Goal: Information Seeking & Learning: Check status

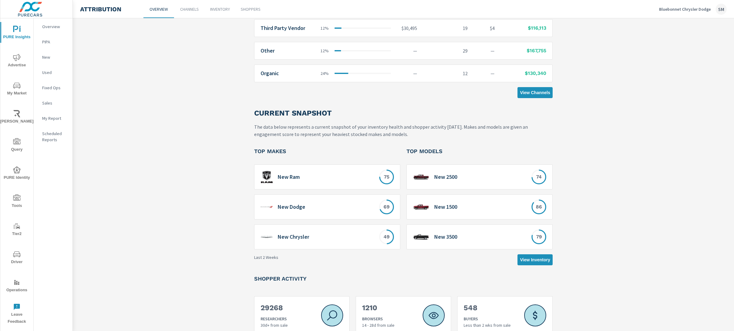
scroll to position [207, 0]
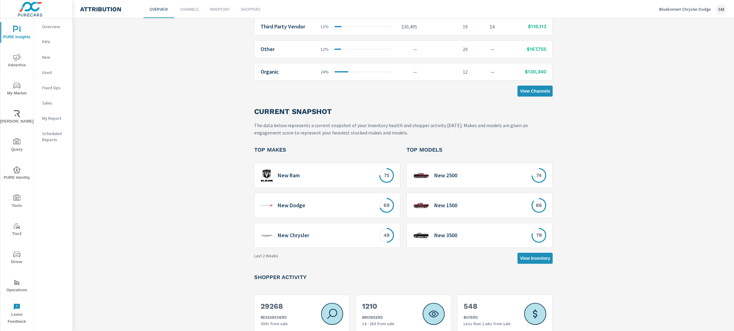
click at [473, 176] on div "New 2500" at bounding box center [459, 175] width 92 height 13
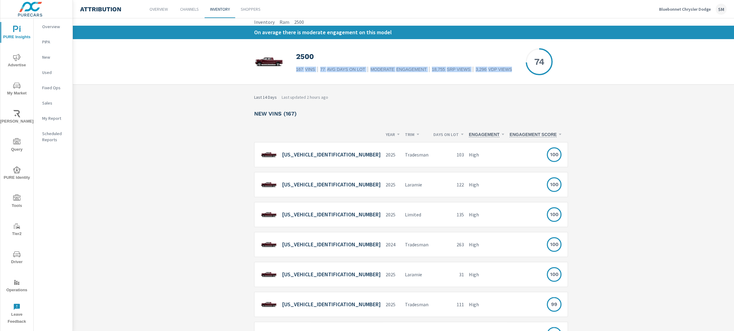
drag, startPoint x: 296, startPoint y: 69, endPoint x: 515, endPoint y: 75, distance: 219.9
click at [515, 75] on div "2500 167 VINS 77 AVG DAYS ON LOT moderate ENGAGEMENT 18,755 SRP VIEWS 3,296 VDP…" at bounding box center [403, 61] width 298 height 45
drag, startPoint x: 513, startPoint y: 76, endPoint x: 501, endPoint y: 78, distance: 12.1
click at [512, 76] on div "2500 167 VINS 77 AVG DAYS ON LOT moderate ENGAGEMENT 18,755 SRP VIEWS 3,296 VDP…" at bounding box center [403, 61] width 298 height 45
click at [433, 151] on p "103" at bounding box center [448, 154] width 31 height 7
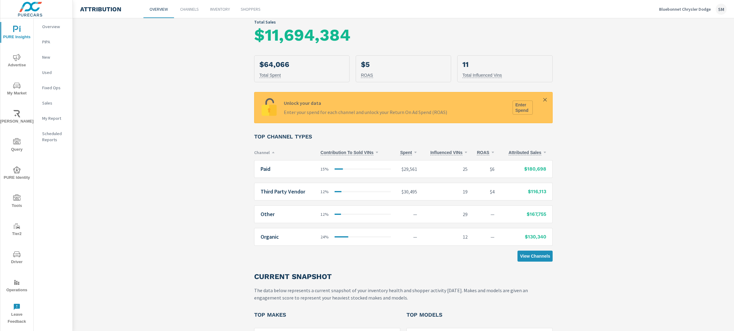
scroll to position [138, 0]
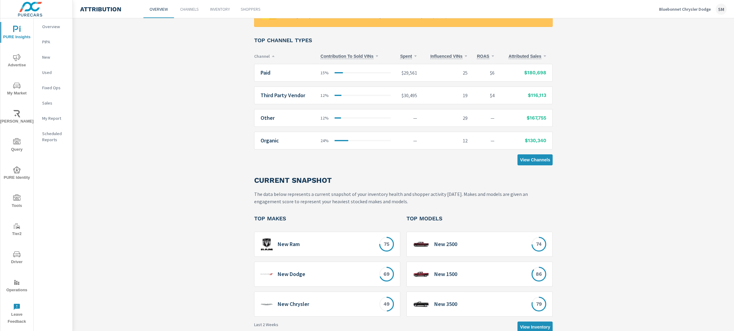
click at [473, 247] on div "New 2500" at bounding box center [459, 244] width 92 height 13
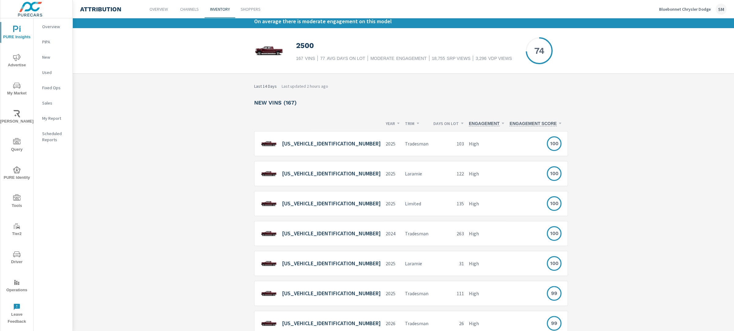
scroll to position [5, 0]
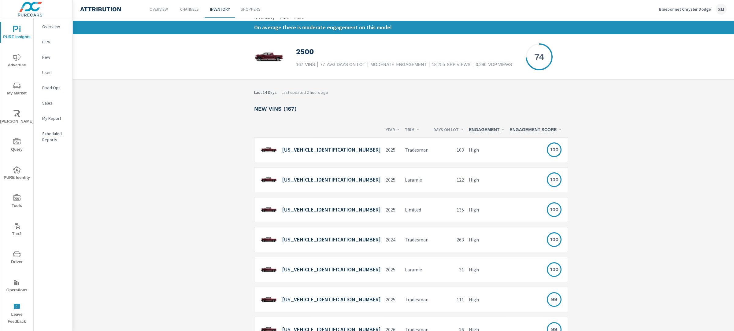
click at [221, 9] on p "Inventory" at bounding box center [220, 9] width 20 height 6
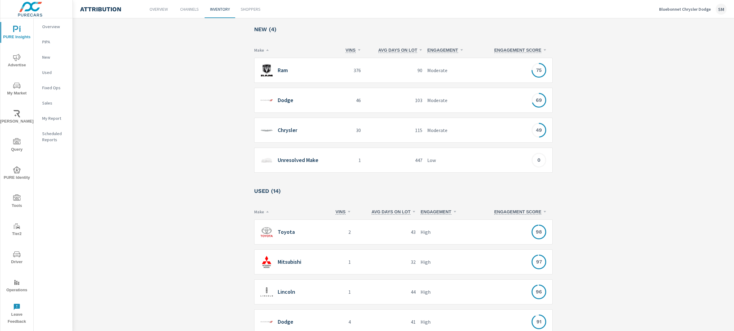
scroll to position [139, 0]
